Goal: Information Seeking & Learning: Learn about a topic

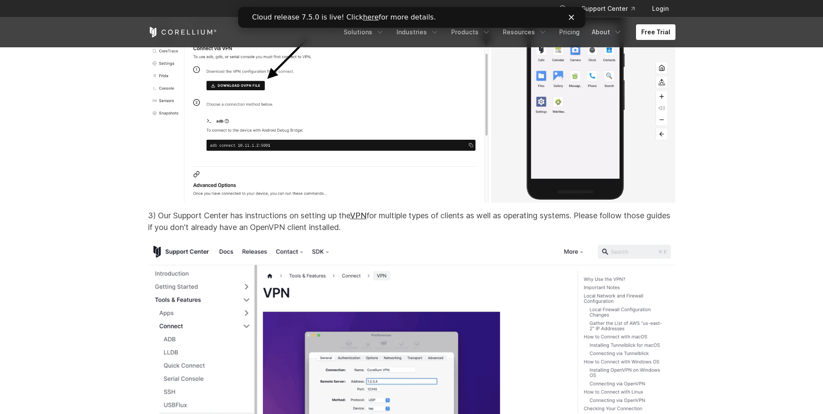
scroll to position [6985, 0]
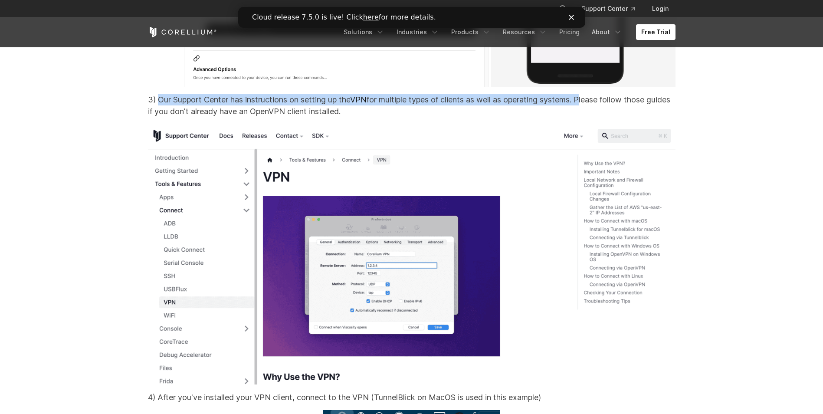
drag, startPoint x: 590, startPoint y: 110, endPoint x: 160, endPoint y: 110, distance: 430.4
click at [160, 110] on p "3) Our Support Center has instructions on setting up the VPN for multiple types…" at bounding box center [412, 105] width 528 height 23
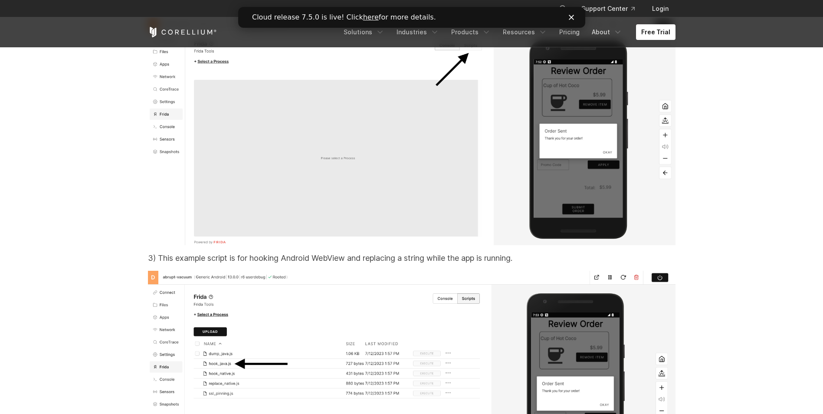
scroll to position [13232, 0]
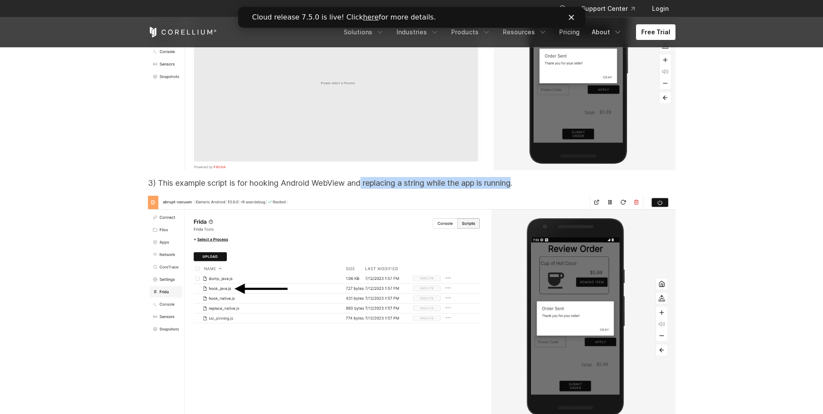
drag, startPoint x: 521, startPoint y: 220, endPoint x: 363, endPoint y: 217, distance: 157.9
click at [363, 189] on p "3) This example script is for hooking Android WebView and replacing a string wh…" at bounding box center [412, 183] width 528 height 12
drag, startPoint x: 363, startPoint y: 217, endPoint x: 320, endPoint y: 217, distance: 42.5
click at [320, 189] on p "3) This example script is for hooking Android WebView and replacing a string wh…" at bounding box center [412, 183] width 528 height 12
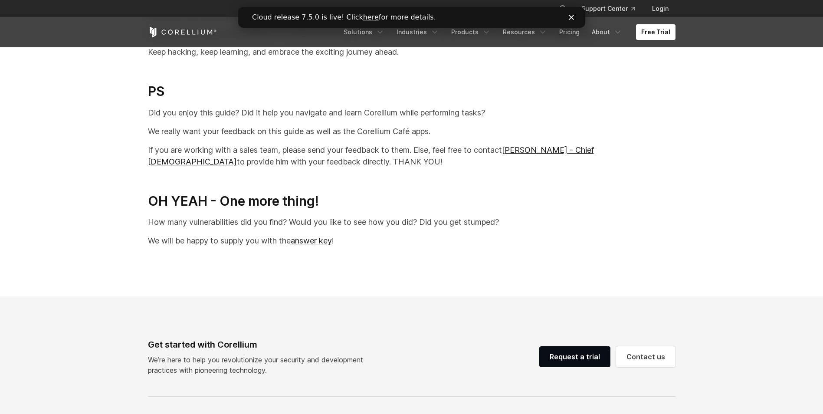
scroll to position [17310, 0]
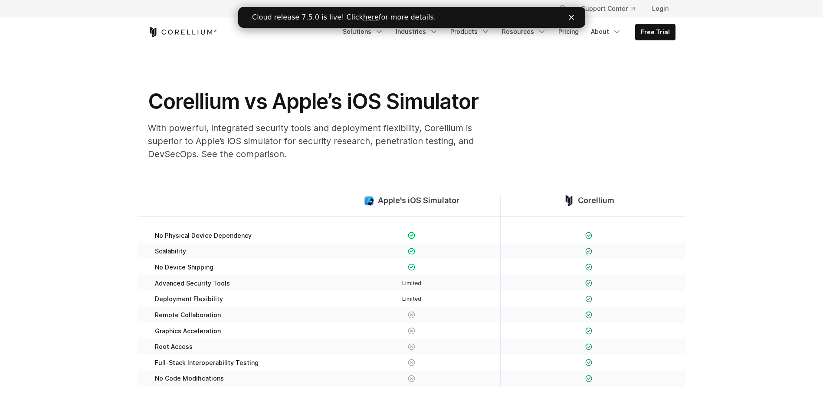
scroll to position [43, 0]
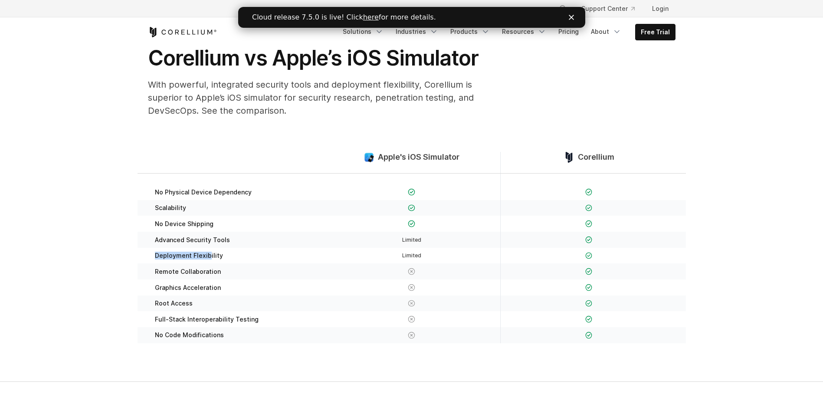
drag, startPoint x: 156, startPoint y: 257, endPoint x: 208, endPoint y: 259, distance: 52.1
click at [208, 259] on span "Deployment Flexibility" at bounding box center [189, 256] width 68 height 8
drag, startPoint x: 377, startPoint y: 156, endPoint x: 463, endPoint y: 163, distance: 86.6
click at [463, 163] on div "Apple's iOS Simulator" at bounding box center [411, 162] width 177 height 21
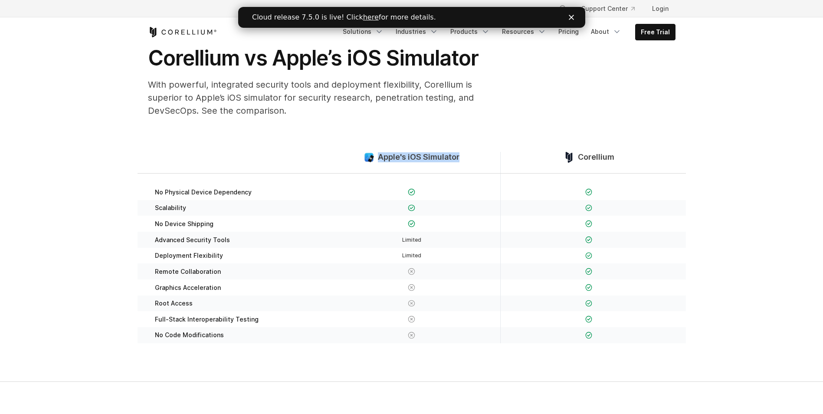
copy span "Apple's iOS Simulator"
click at [400, 120] on div "Corellium vs Apple’s iOS Simulator With powerful, integrated security tools and…" at bounding box center [321, 84] width 364 height 79
